Goal: Navigation & Orientation: Find specific page/section

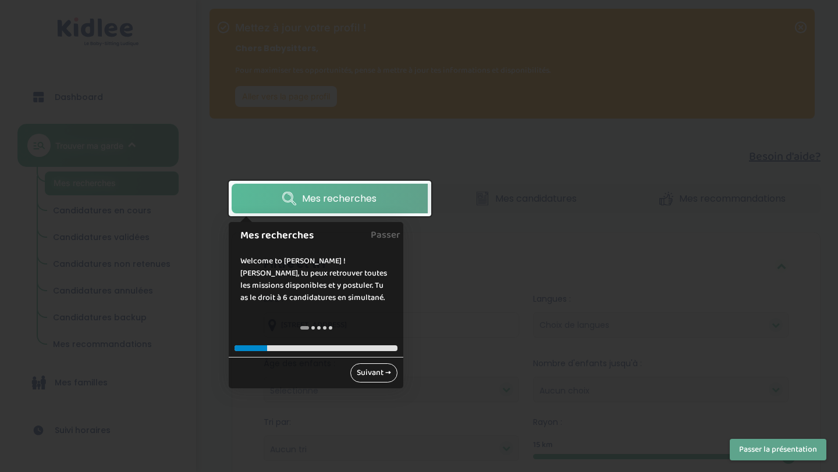
click at [375, 372] on link "Suivant →" at bounding box center [373, 373] width 47 height 19
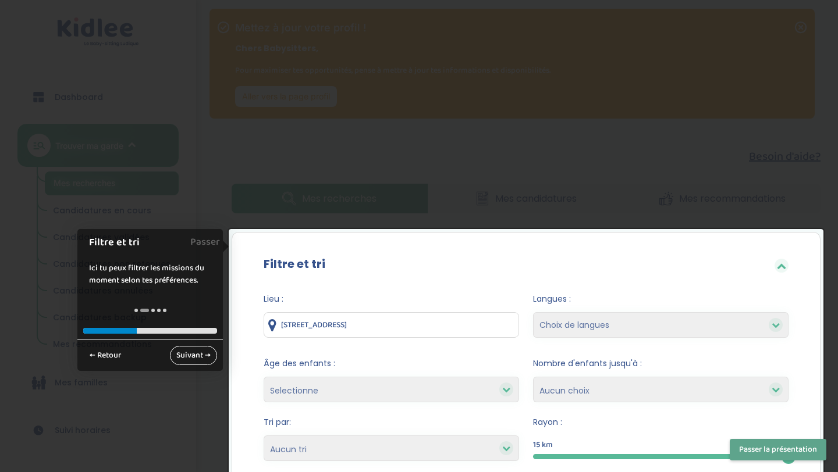
scroll to position [186, 0]
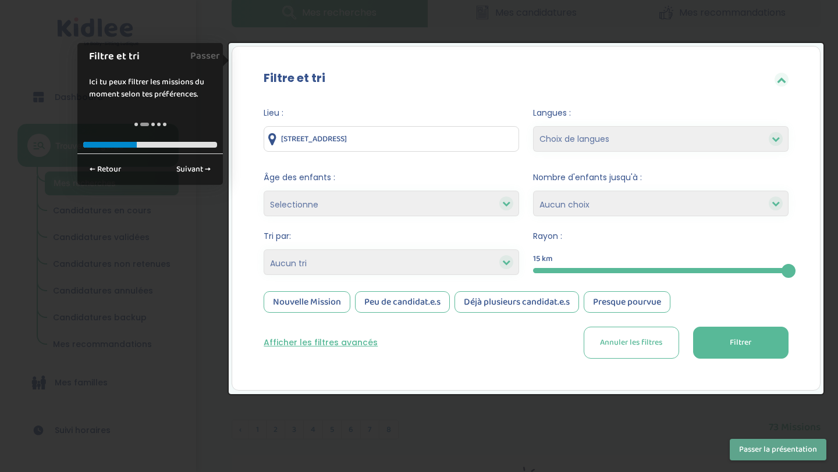
click at [664, 341] on button "Annuler les filtres" at bounding box center [630, 343] width 95 height 32
click at [209, 56] on link "Passer" at bounding box center [205, 56] width 30 height 26
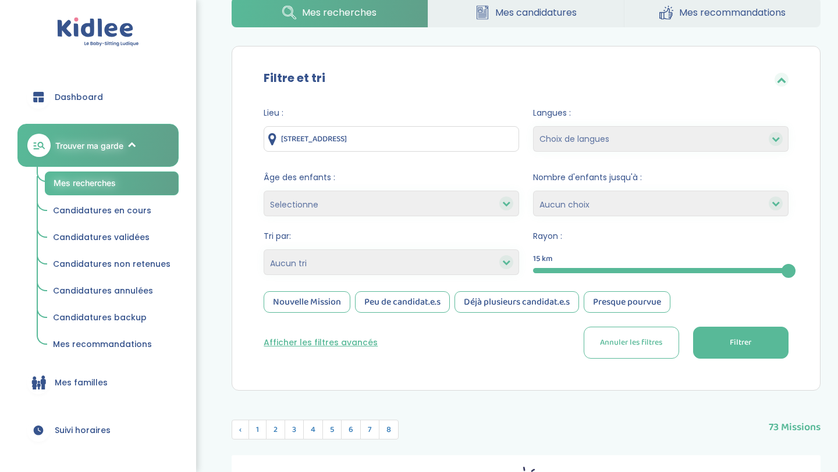
click at [119, 205] on span "Candidatures en cours" at bounding box center [102, 211] width 98 height 12
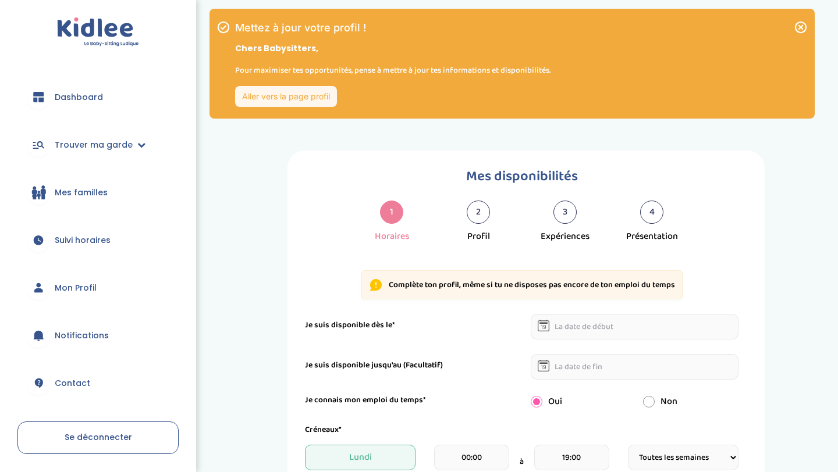
select select "1"
click at [100, 190] on span "Mes familles" at bounding box center [81, 193] width 53 height 12
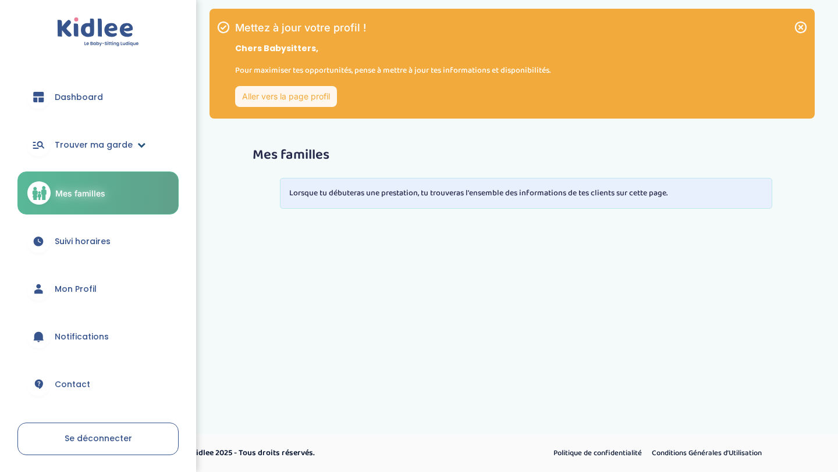
click at [110, 140] on span "Trouver ma garde" at bounding box center [94, 145] width 78 height 12
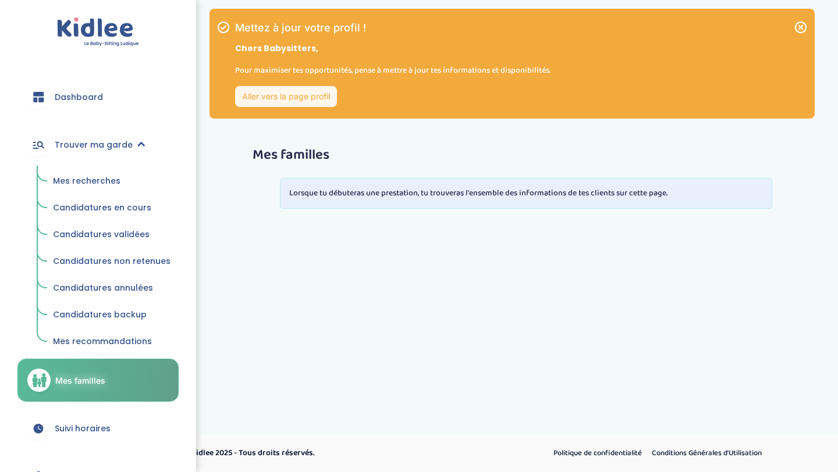
click at [89, 93] on span "Dashboard" at bounding box center [79, 97] width 48 height 12
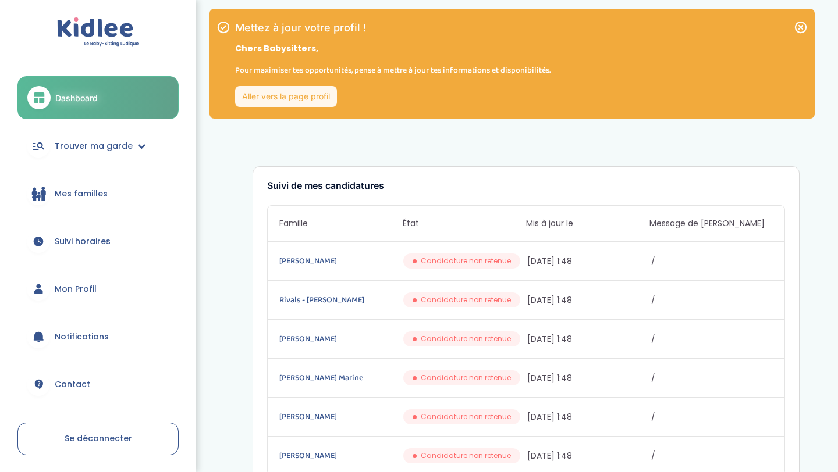
click at [799, 28] on icon at bounding box center [801, 28] width 12 height 12
